Goal: Task Accomplishment & Management: Use online tool/utility

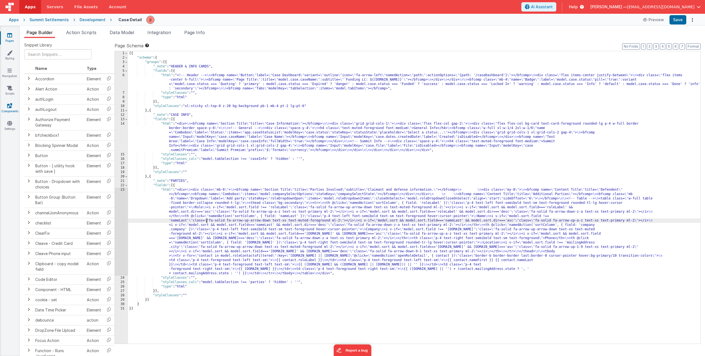
click at [9, 107] on icon at bounding box center [9, 106] width 5 height 6
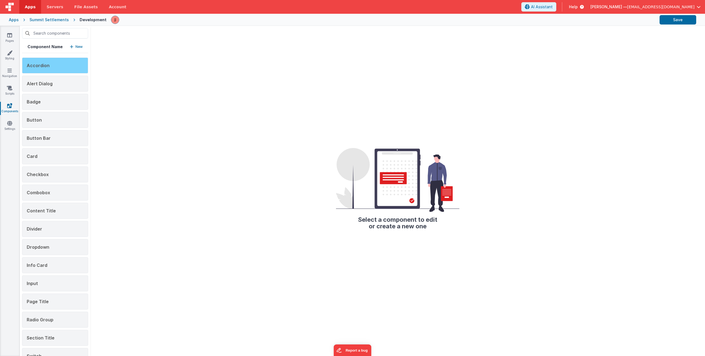
click at [39, 67] on span "Accordion" at bounding box center [38, 66] width 23 height 6
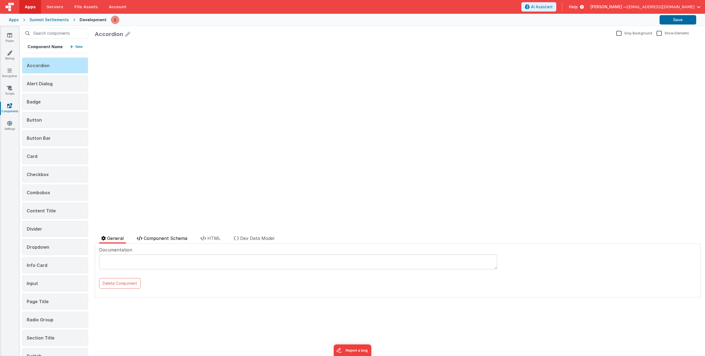
click at [175, 237] on span "Component Schema" at bounding box center [166, 239] width 44 height 6
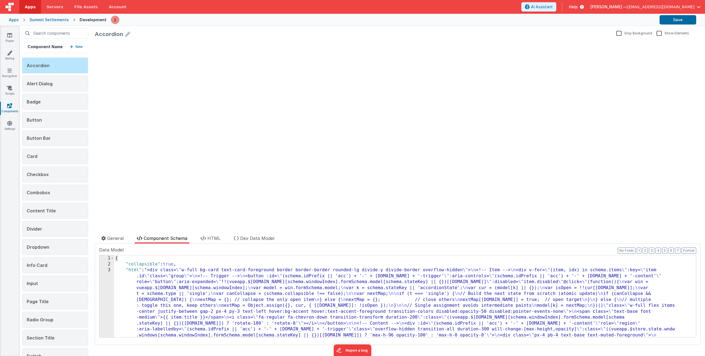
click at [178, 286] on div "{ "collapsible" : true , "html" : "<div class= \" w-full bg-card text-card-fore…" at bounding box center [403, 338] width 578 height 165
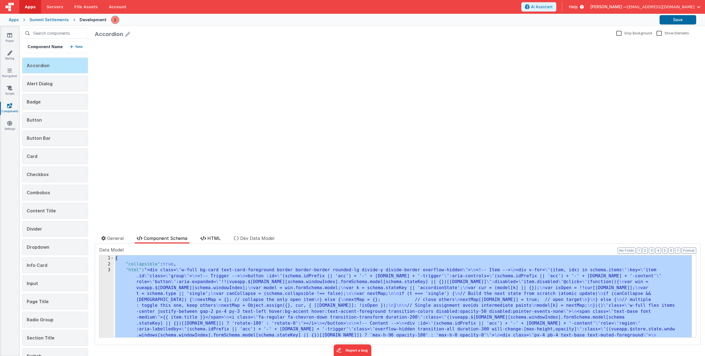
click at [215, 236] on span "HTML" at bounding box center [213, 239] width 13 height 6
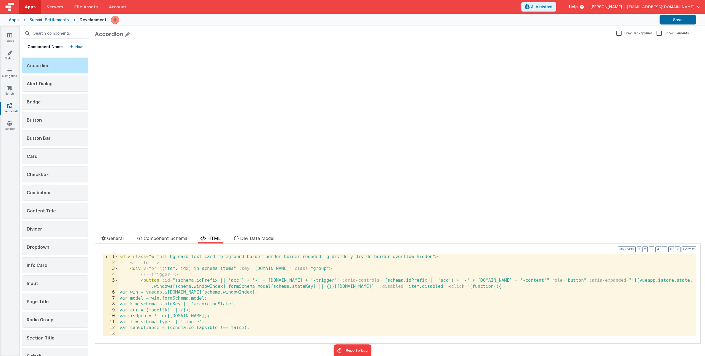
click at [219, 280] on div "< div class = "w-full bg-card text-card-foreground border border-border rounded…" at bounding box center [404, 301] width 573 height 94
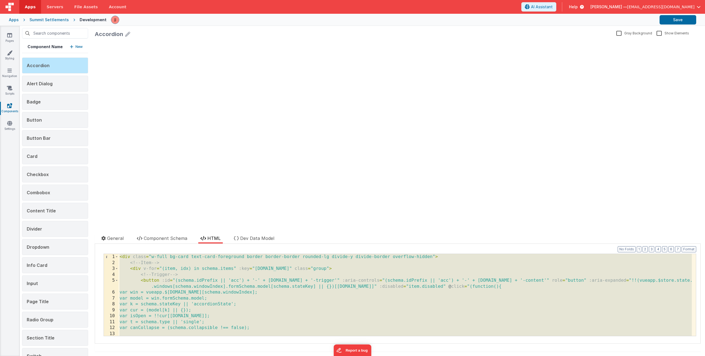
click at [10, 20] on div "Apps" at bounding box center [14, 20] width 10 height 6
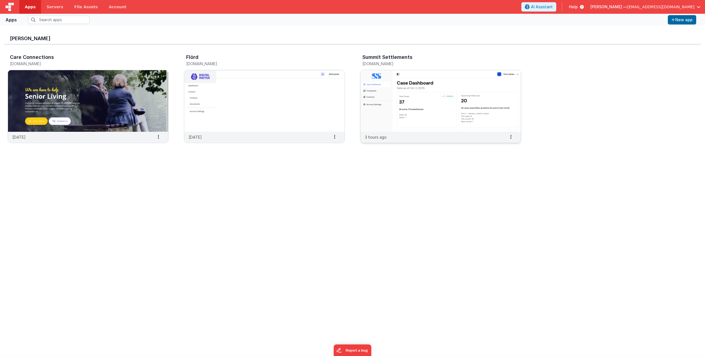
click at [417, 92] on img at bounding box center [440, 101] width 160 height 62
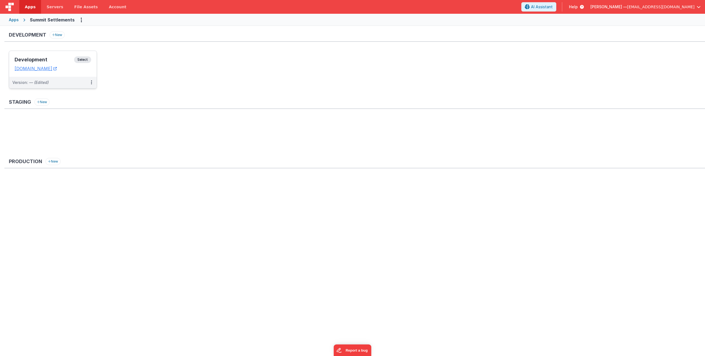
click at [49, 56] on div "Development Select URLs [DOMAIN_NAME]" at bounding box center [53, 64] width 88 height 26
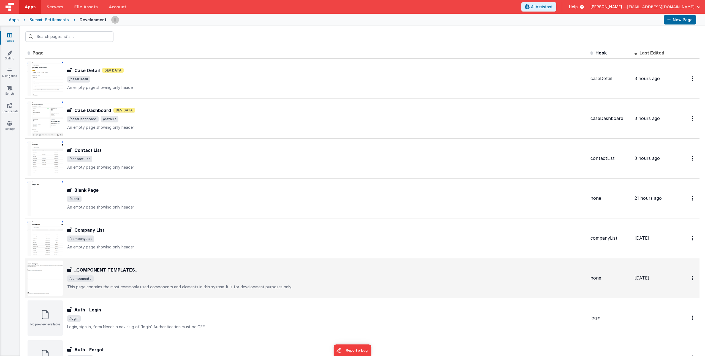
click at [154, 263] on div "_COMPONENT TEMPLATES_ _COMPONENT TEMPLATES_ /components This page contains the …" at bounding box center [307, 278] width 559 height 35
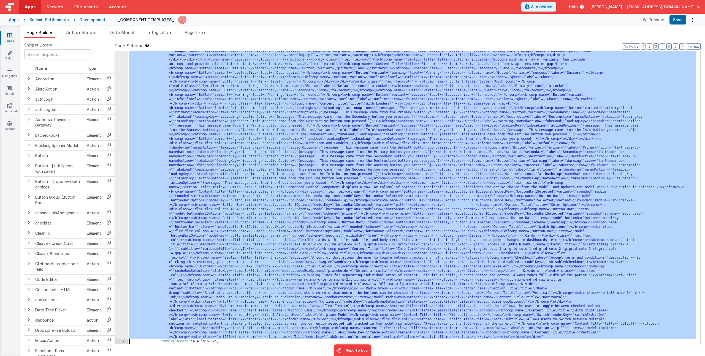
click at [123, 128] on div "6 7 8 9 10 11 12 13 14 15 16 17 18 19 20 21" at bounding box center [121, 283] width 13 height 707
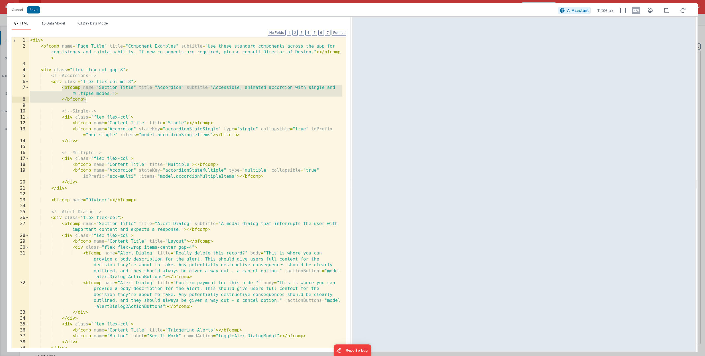
drag, startPoint x: 61, startPoint y: 87, endPoint x: 93, endPoint y: 99, distance: 34.2
click at [93, 99] on div "< div > < bfcomp name = "Page Title" title = "Component Examples" subtitle = "U…" at bounding box center [185, 198] width 313 height 322
click at [145, 96] on div "< div > < bfcomp name = "Page Title" title = "Component Examples" subtitle = "U…" at bounding box center [185, 198] width 313 height 322
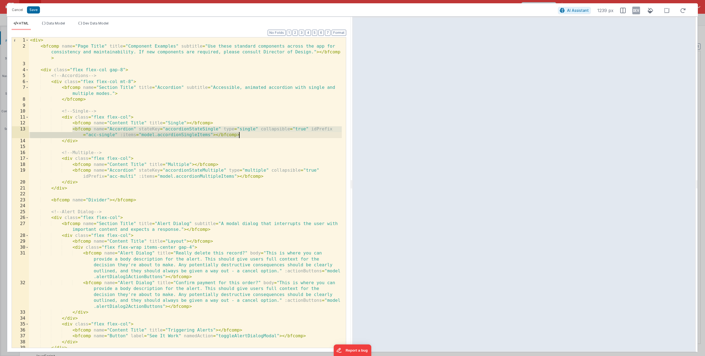
drag, startPoint x: 102, startPoint y: 132, endPoint x: 255, endPoint y: 135, distance: 153.2
click at [255, 135] on div "< div > < bfcomp name = "Page Title" title = "Component Examples" subtitle = "U…" at bounding box center [185, 198] width 313 height 322
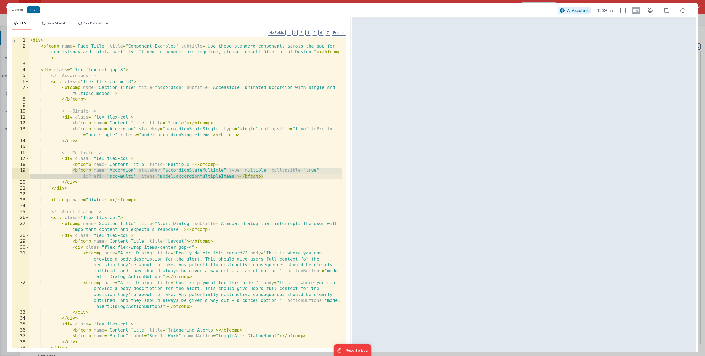
drag, startPoint x: 73, startPoint y: 172, endPoint x: 267, endPoint y: 176, distance: 194.7
click at [267, 176] on div "< div > < bfcomp name = "Page Title" title = "Component Examples" subtitle = "U…" at bounding box center [185, 198] width 313 height 322
click at [21, 12] on button "Cancel" at bounding box center [17, 10] width 17 height 8
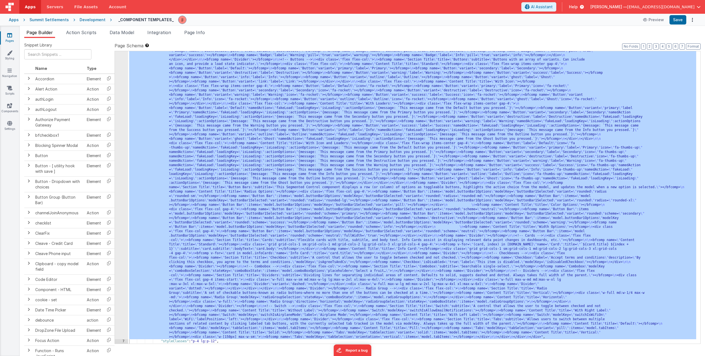
click at [13, 103] on div "Pages Styling Navigation Scripts Components Settings" at bounding box center [10, 191] width 20 height 330
click at [12, 104] on icon at bounding box center [9, 106] width 5 height 6
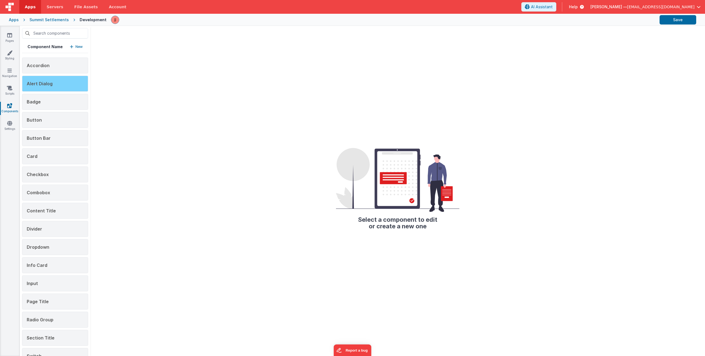
click at [47, 82] on span "Alert Dialog" at bounding box center [40, 84] width 26 height 6
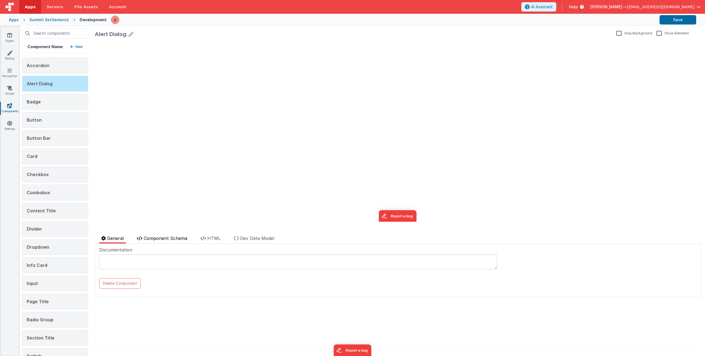
click at [158, 242] on li "Component Schema" at bounding box center [162, 239] width 55 height 9
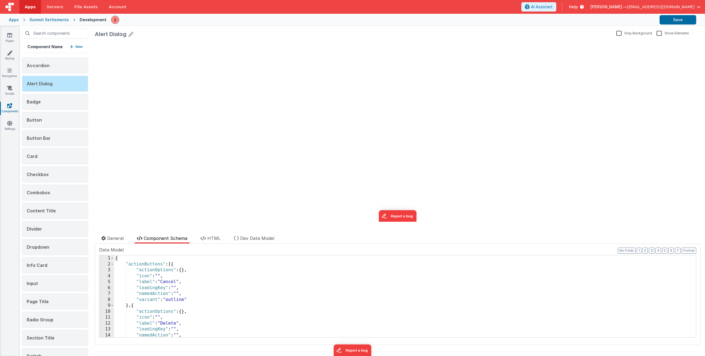
click at [170, 277] on div "{ "actionButtons" : [{ "actionOptions" : { } , "icon" : "" , "label" : "Cancel"…" at bounding box center [403, 303] width 578 height 94
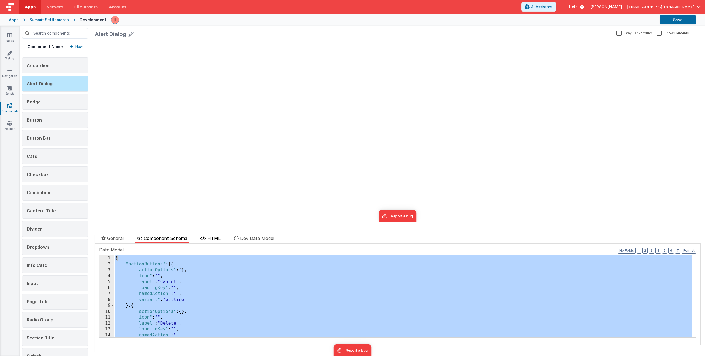
click at [221, 241] on span "HTML" at bounding box center [213, 239] width 13 height 6
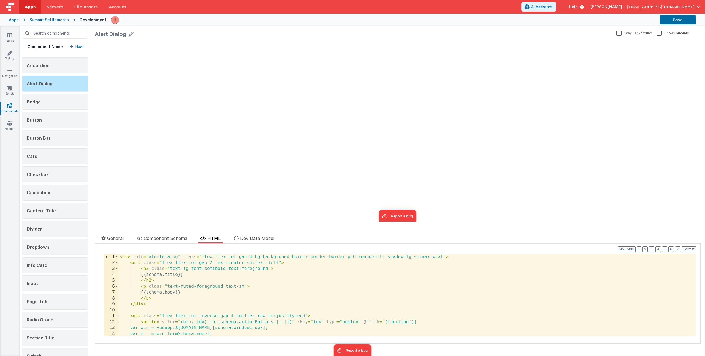
click at [226, 264] on div "< div role = "alertdialog" class = "flex flex-col gap-4 bg-background border bo…" at bounding box center [404, 301] width 573 height 94
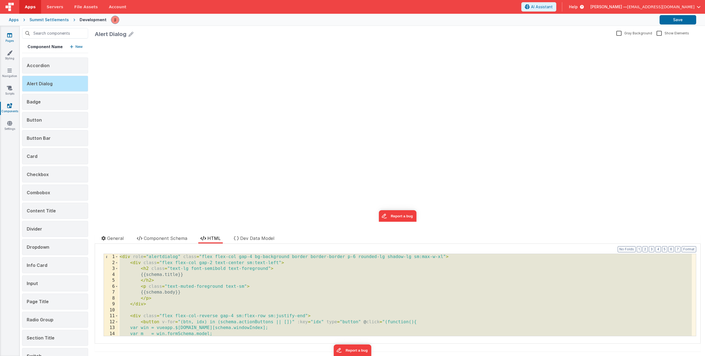
click at [7, 36] on icon at bounding box center [9, 35] width 5 height 6
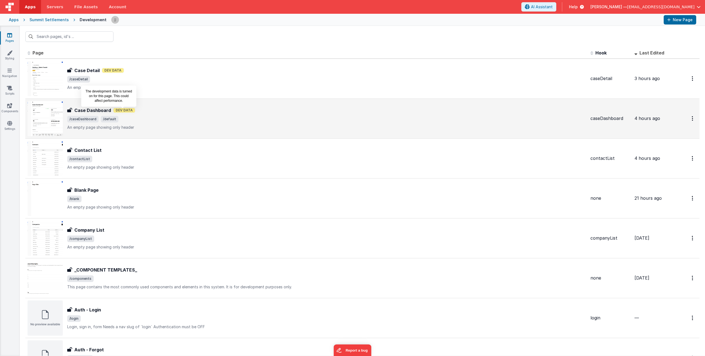
click at [126, 112] on span "Dev Data" at bounding box center [124, 110] width 22 height 5
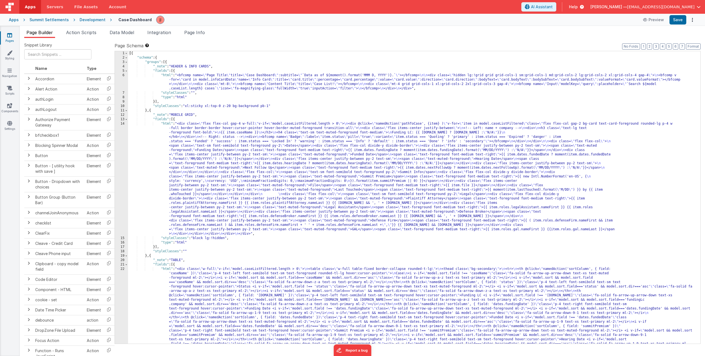
click at [343, 84] on div "[{ "schema" : { "groups" : [{ "_note" : "HEADER & INFO CARDS" , "fields" : [{ "…" at bounding box center [412, 298] width 568 height 495
click at [197, 33] on span "Page Info" at bounding box center [194, 33] width 21 height 6
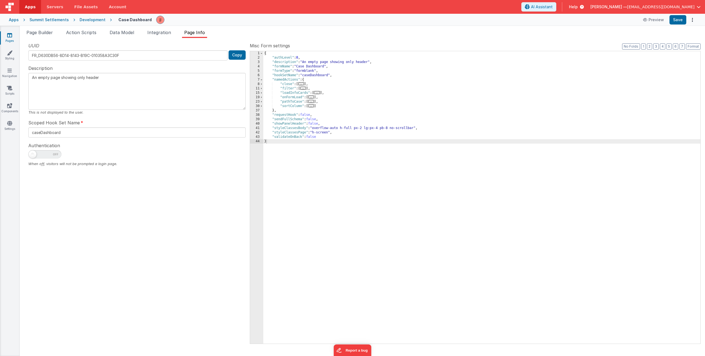
click at [306, 90] on span "..." at bounding box center [303, 88] width 6 height 3
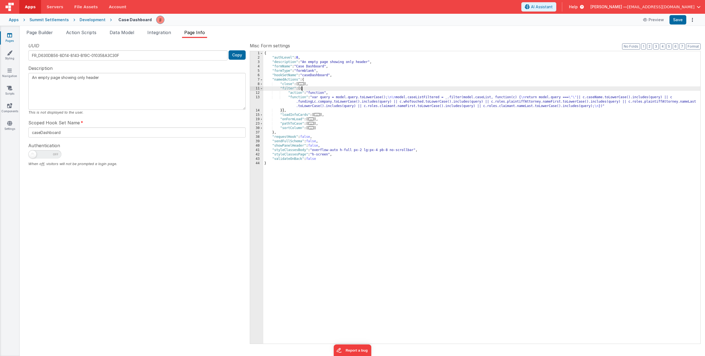
click at [321, 105] on div "{ "authLevel" : 0 , "description" : "An empty page showing only header" , "form…" at bounding box center [481, 202] width 437 height 302
click at [260, 100] on div "13" at bounding box center [256, 101] width 13 height 13
click at [249, 102] on div "UUID FR_D630DB56-8D14-8143-B19C-010358A3C30F Copy Description An empty page sho…" at bounding box center [137, 192] width 226 height 301
click at [251, 102] on div "13" at bounding box center [256, 101] width 13 height 13
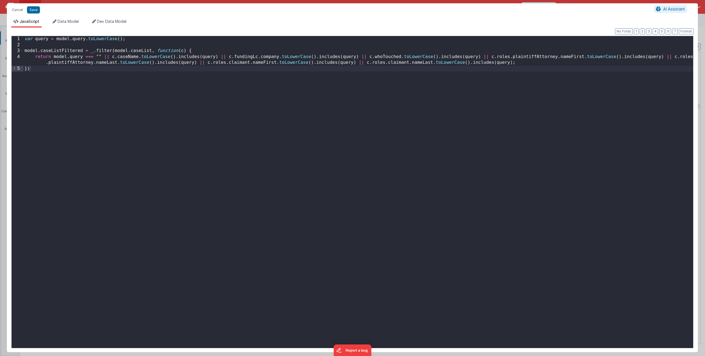
click at [59, 70] on div "var query = model . query . toLowerCase ( ) ; model . caseListFiltered = _ . fi…" at bounding box center [358, 198] width 670 height 324
drag, startPoint x: 358, startPoint y: 63, endPoint x: 510, endPoint y: 61, distance: 152.0
click at [510, 61] on div "var query = model . query . toLowerCase ( ) ; model . caseListFiltered = _ . fi…" at bounding box center [358, 198] width 670 height 324
drag, startPoint x: 527, startPoint y: 63, endPoint x: 588, endPoint y: 63, distance: 60.6
click at [588, 63] on div "var query = model . query . toLowerCase ( ) ; model . caseListFiltered = _ . fi…" at bounding box center [358, 198] width 670 height 324
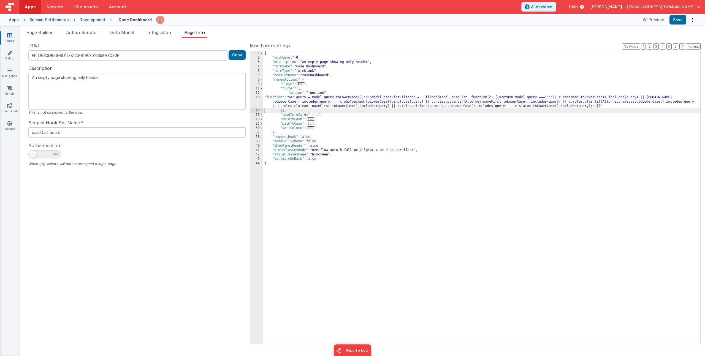
click at [343, 103] on div "{ "authLevel" : 0 , "description" : "An empty page showing only header" , "form…" at bounding box center [481, 202] width 437 height 302
click at [252, 98] on div "13" at bounding box center [256, 101] width 13 height 13
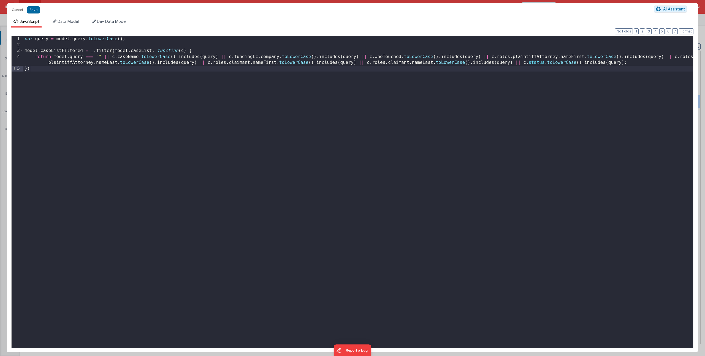
click at [546, 65] on div "var query = model . query . toLowerCase ( ) ; model . caseListFiltered = _ . fi…" at bounding box center [358, 198] width 670 height 324
click at [536, 62] on div "var query = model . query . toLowerCase ( ) ; model . caseListFiltered = _ . fi…" at bounding box center [358, 198] width 670 height 324
